Goal: Transaction & Acquisition: Purchase product/service

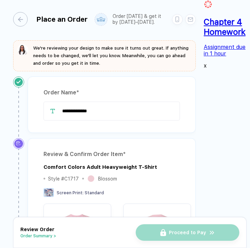
drag, startPoint x: 109, startPoint y: 112, endPoint x: 58, endPoint y: 100, distance: 53.2
click at [58, 102] on div "**********" at bounding box center [111, 111] width 136 height 19
click at [91, 77] on div "**********" at bounding box center [112, 105] width 168 height 57
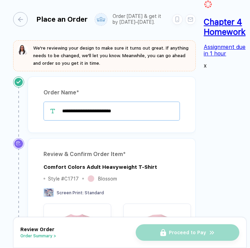
click at [133, 103] on input "**********" at bounding box center [111, 111] width 136 height 19
click at [116, 103] on input "**********" at bounding box center [111, 111] width 136 height 19
click at [121, 104] on input "**********" at bounding box center [111, 111] width 136 height 19
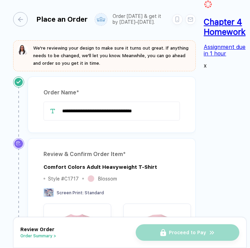
type input "**********"
click at [193, 128] on div "**********" at bounding box center [109, 108] width 171 height 62
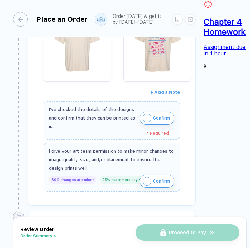
scroll to position [332, 0]
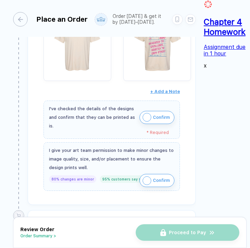
click at [174, 111] on button "Confirm" at bounding box center [156, 117] width 35 height 13
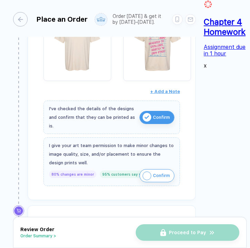
click at [170, 170] on span "Confirm" at bounding box center [161, 175] width 17 height 11
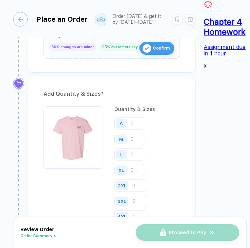
scroll to position [456, 0]
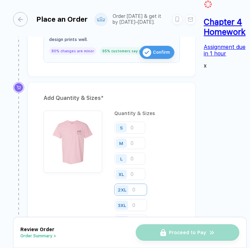
click at [137, 184] on input "number" at bounding box center [130, 190] width 33 height 12
type input "1"
click at [180, 122] on div "S M L XL 2XL 1 3XL 4XL" at bounding box center [147, 175] width 66 height 106
click at [147, 199] on input "number" at bounding box center [130, 205] width 33 height 12
type input "2"
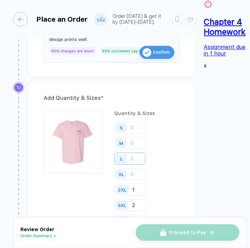
click at [143, 153] on input "number" at bounding box center [129, 159] width 31 height 12
type input "12"
click at [180, 122] on div "S M L 12 XL 2XL 1 3XL 2 4XL" at bounding box center [147, 175] width 66 height 106
click at [145, 137] on input "number" at bounding box center [129, 143] width 31 height 12
type input "1"
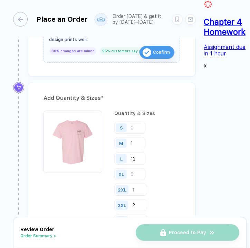
click at [180, 122] on div "S M 1 L 12 XL 2XL 1 3XL 2 4XL" at bounding box center [147, 175] width 66 height 106
click at [137, 122] on input "number" at bounding box center [129, 128] width 31 height 12
type input "1"
click at [180, 122] on div "S 1 M 1 L 12 XL 2XL 1 3XL 2 4XL" at bounding box center [147, 175] width 66 height 106
click at [145, 168] on input "number" at bounding box center [129, 174] width 31 height 12
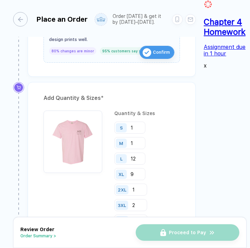
type input "9"
click at [180, 122] on div "S 1 M 1 L 12 XL 9 2XL 1 3XL 2 4XL" at bounding box center [147, 175] width 66 height 106
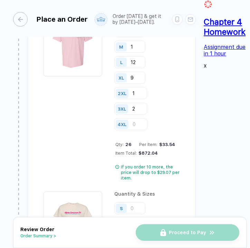
scroll to position [562, 0]
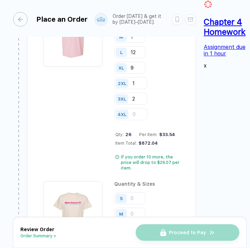
type input "5"
click at [180, 192] on div "S M L XL 2XL 5 3XL 4XL" at bounding box center [147, 245] width 66 height 106
type input "1"
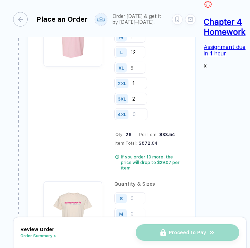
click at [180, 192] on div "S M L XL 2XL 5 3XL 1 4XL" at bounding box center [147, 245] width 66 height 106
click at [138, 223] on input "number" at bounding box center [129, 229] width 31 height 12
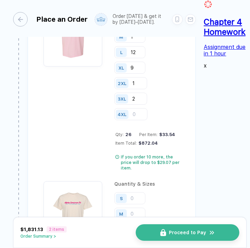
click at [180, 192] on div "S M L 16 XL 2XL 5 3XL 1 4XL" at bounding box center [147, 245] width 66 height 106
click at [137, 223] on input "16" at bounding box center [129, 229] width 31 height 12
type input "15"
click at [195, 115] on div "Add Quantity & Sizes * Quantity & Sizes S 1 M 1 L 12 XL 9 2XL 1 3XL 2 4XL Qty: …" at bounding box center [112, 170] width 168 height 389
click at [145, 208] on input "number" at bounding box center [129, 214] width 31 height 12
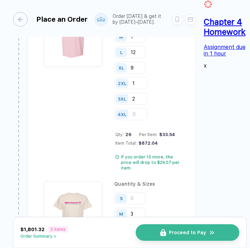
type input "3"
click at [137, 192] on input "number" at bounding box center [129, 198] width 31 height 12
type input "2"
click at [145, 239] on input "number" at bounding box center [129, 245] width 31 height 12
type input "11"
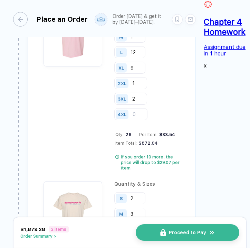
click at [180, 192] on div "S 2 M 3 L 15 XL 11 2XL 5 3XL 1 4XL" at bounding box center [147, 245] width 66 height 106
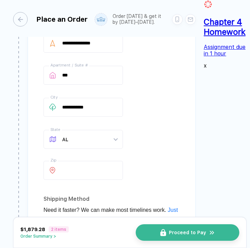
scroll to position [978, 0]
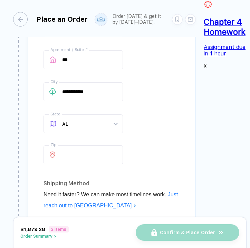
scroll to position [1054, 0]
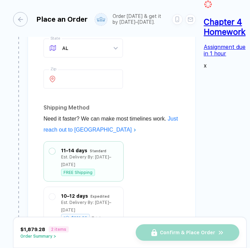
type input "**********"
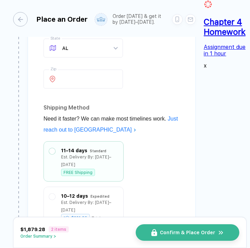
click at [206, 69] on btn "x" at bounding box center [204, 65] width 3 height 7
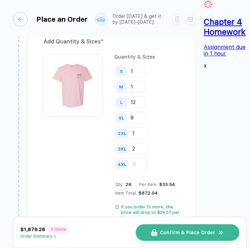
scroll to position [531, 0]
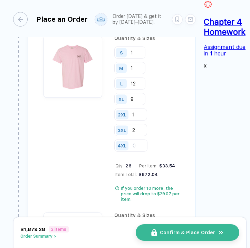
type input "10"
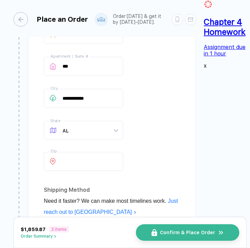
scroll to position [1054, 0]
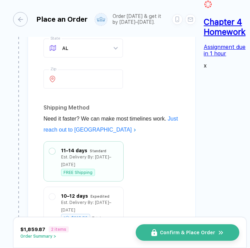
click at [206, 69] on btn "x" at bounding box center [204, 65] width 3 height 7
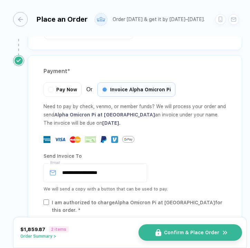
click at [174, 232] on span "Confirm & Place Order" at bounding box center [191, 233] width 55 height 6
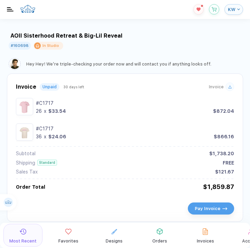
click at [202, 38] on div "AOII Sisterhood Retreat & Big-Lil Reveal" at bounding box center [125, 35] width 230 height 7
click at [11, 10] on img "button" at bounding box center [10, 9] width 7 height 4
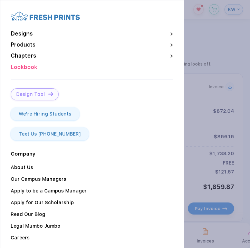
click at [219, 24] on button "button" at bounding box center [125, 124] width 250 height 248
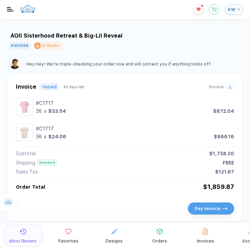
click at [230, 8] on span "KW" at bounding box center [232, 9] width 8 height 5
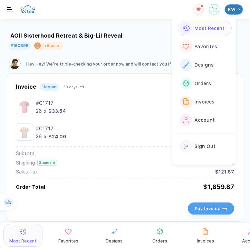
click at [230, 8] on span "KW" at bounding box center [232, 9] width 8 height 5
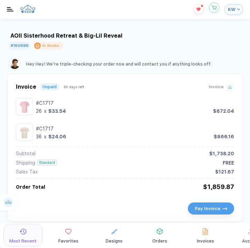
click at [217, 8] on button "button" at bounding box center [214, 7] width 10 height 10
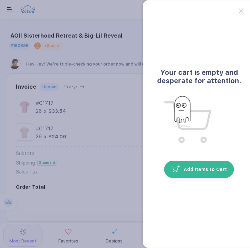
click at [237, 11] on div at bounding box center [245, 6] width 20 height 13
click at [239, 12] on icon at bounding box center [241, 10] width 5 height 5
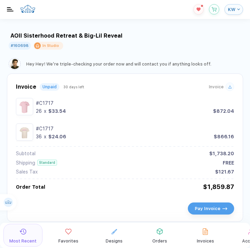
click at [238, 12] on button "KW" at bounding box center [233, 9] width 19 height 11
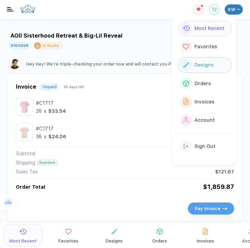
click at [207, 68] on div "Designs" at bounding box center [202, 65] width 21 height 8
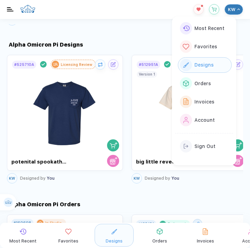
scroll to position [634, 0]
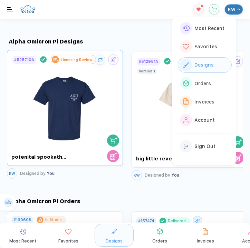
click at [100, 89] on img at bounding box center [65, 104] width 78 height 81
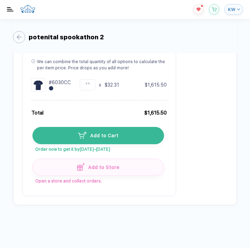
scroll to position [327, 0]
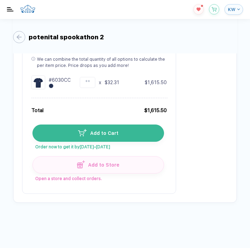
click at [101, 133] on span "Add to Cart" at bounding box center [103, 133] width 32 height 6
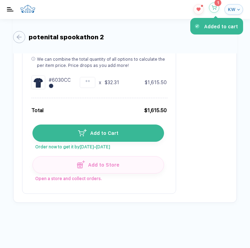
click at [217, 6] on span "1" at bounding box center [218, 2] width 2 height 7
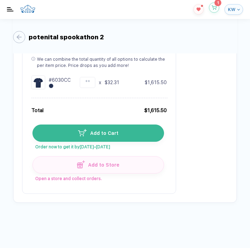
click at [214, 12] on button "button" at bounding box center [214, 7] width 10 height 10
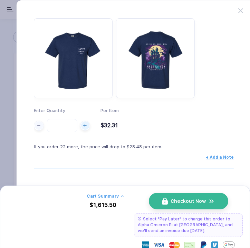
scroll to position [0, 0]
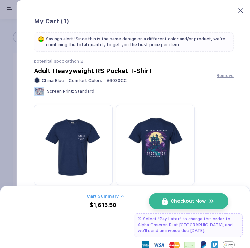
click at [240, 9] on icon at bounding box center [240, 10] width 5 height 5
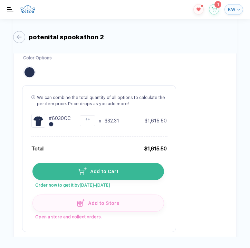
scroll to position [305, 0]
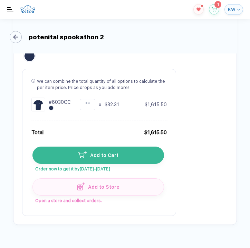
click at [22, 38] on button "Back" at bounding box center [17, 37] width 12 height 12
